Goal: Check status: Check status

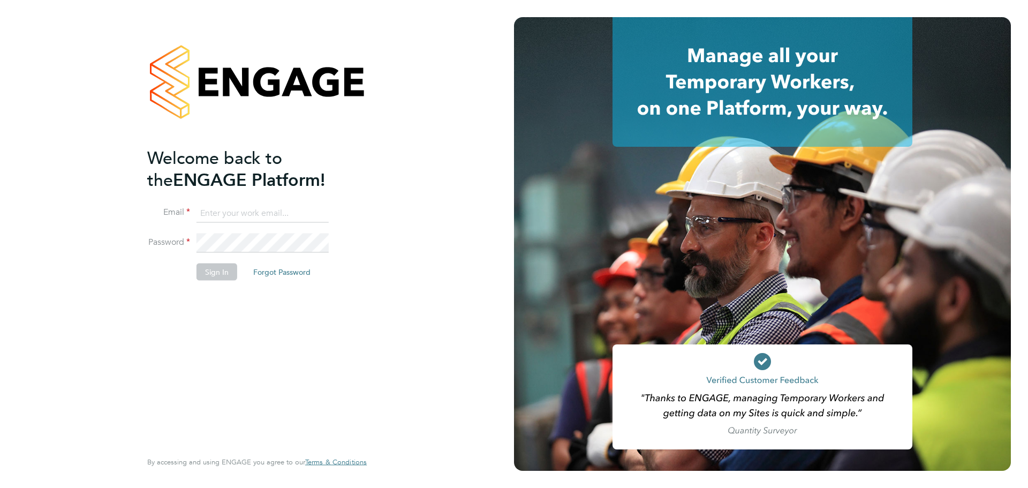
type input "[EMAIL_ADDRESS][DOMAIN_NAME]"
click at [215, 276] on button "Sign In" at bounding box center [217, 271] width 41 height 17
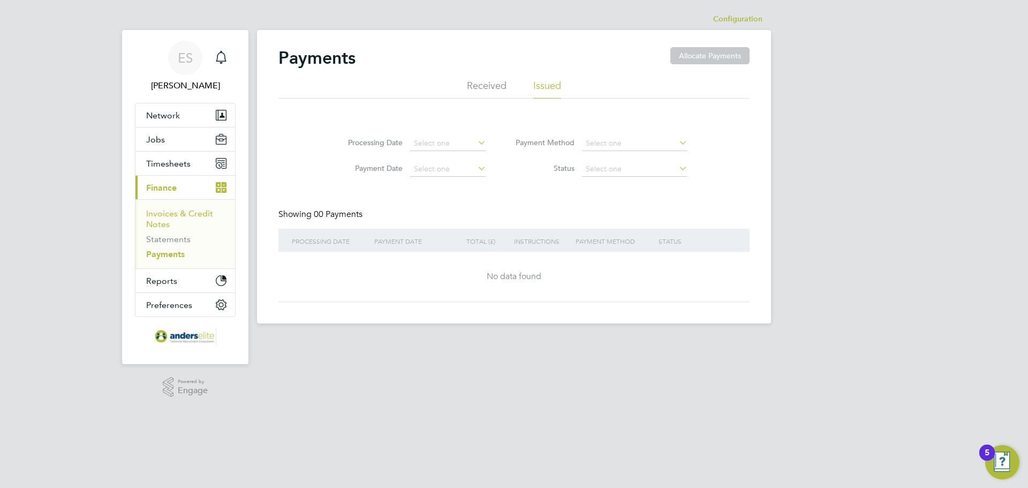
click at [202, 212] on link "Invoices & Credit Notes" at bounding box center [179, 218] width 67 height 21
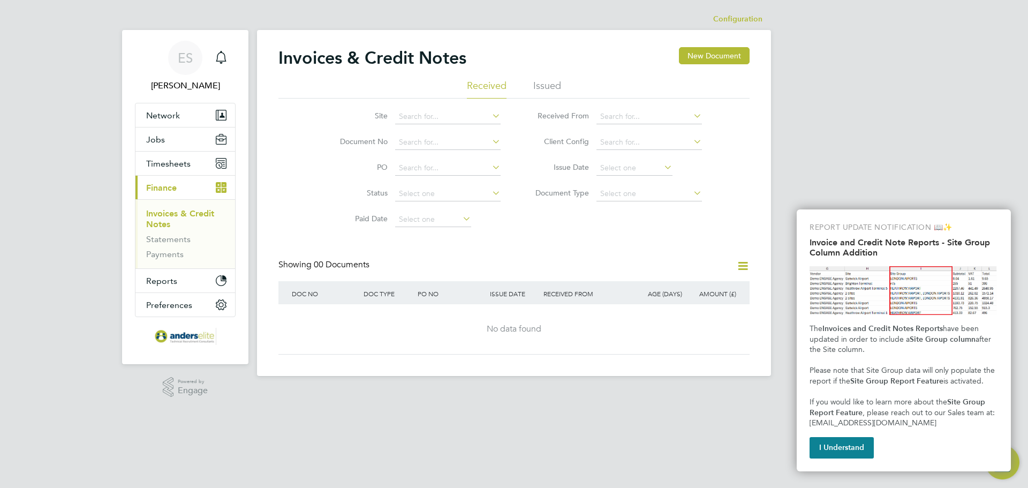
click at [537, 90] on li "Issued" at bounding box center [547, 88] width 28 height 19
